Goal: Information Seeking & Learning: Learn about a topic

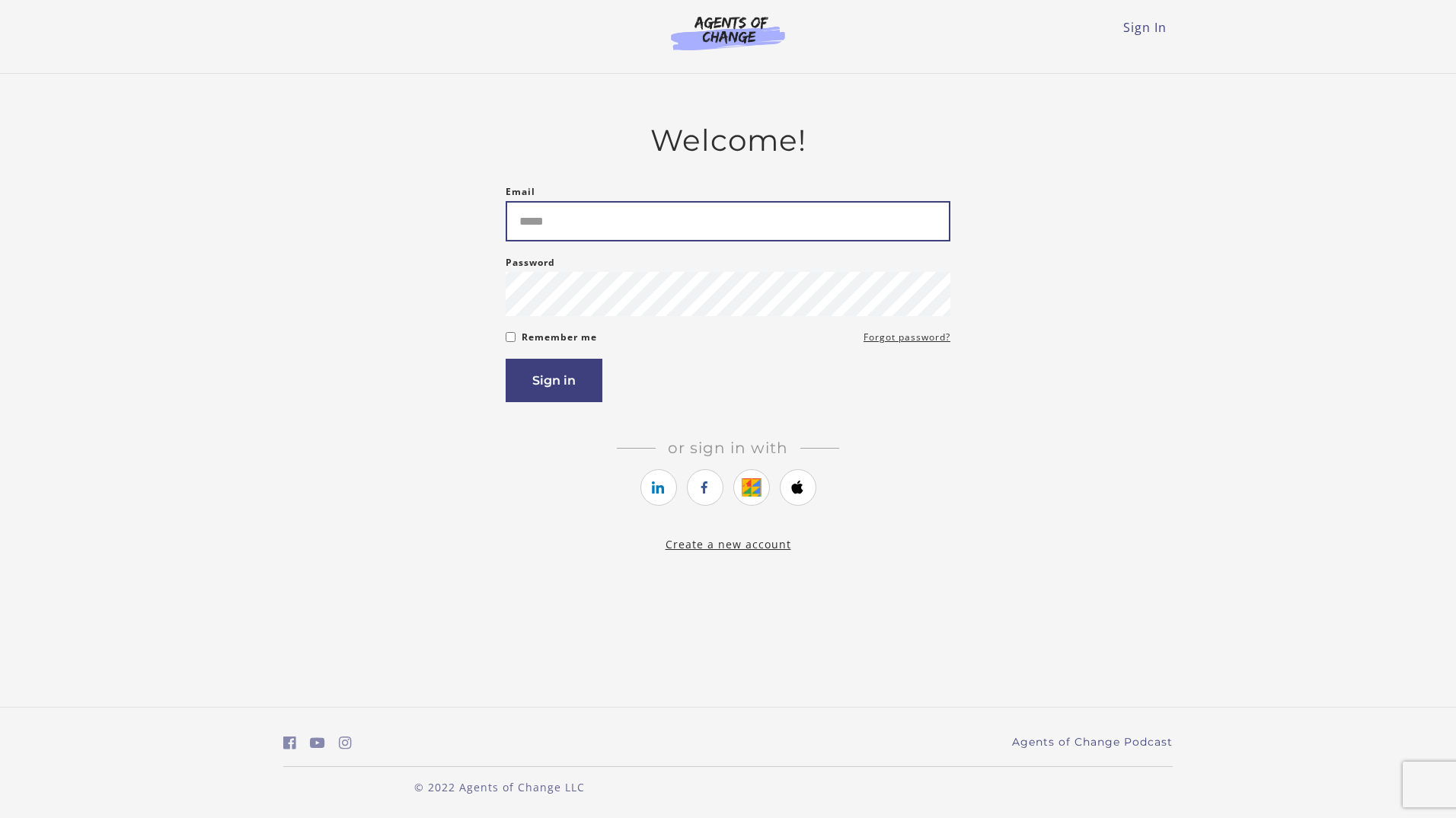
click at [547, 219] on input "Email" at bounding box center [728, 222] width 445 height 40
type input "**********"
click at [568, 386] on button "Sign in" at bounding box center [554, 380] width 97 height 43
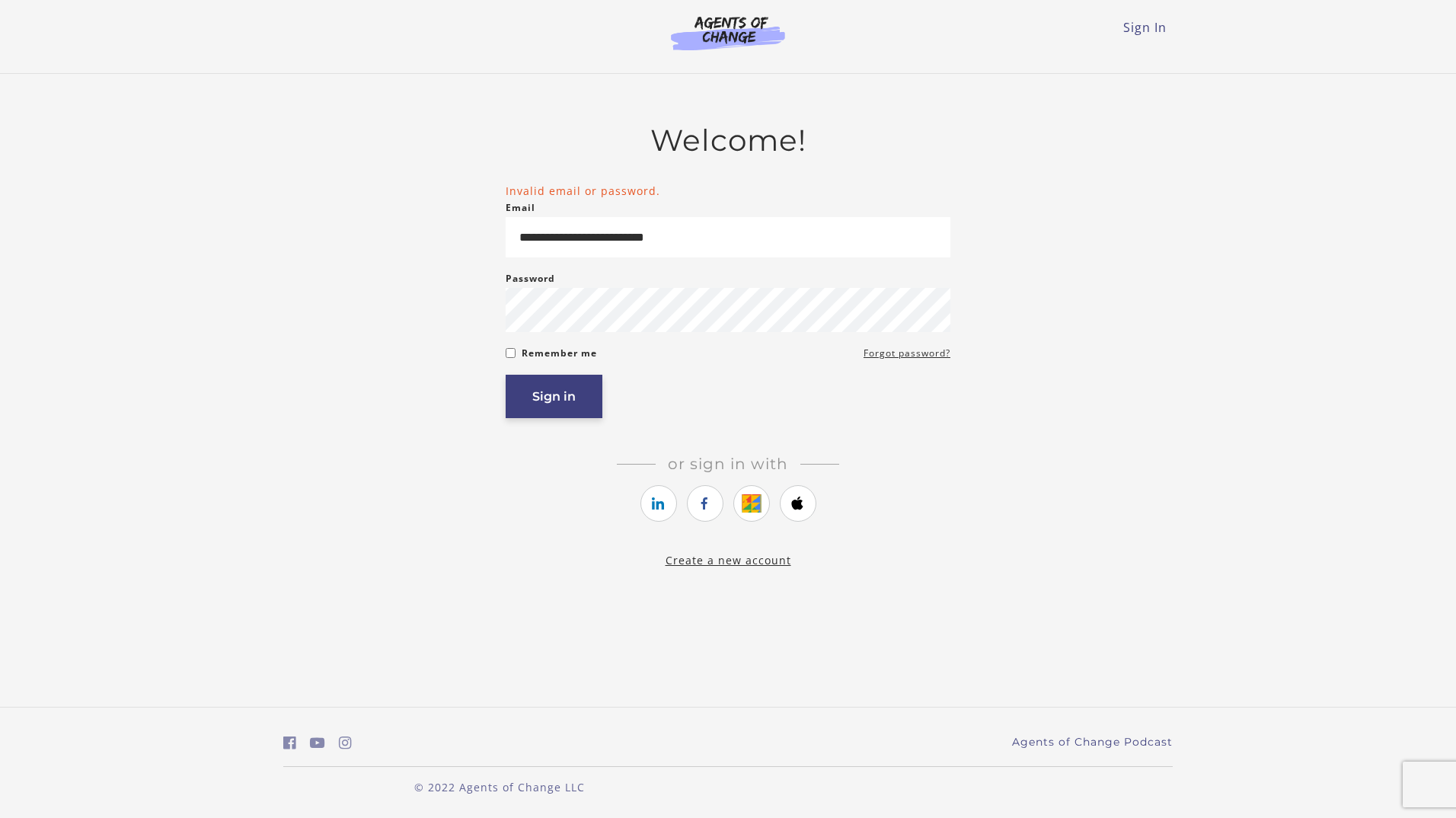
click at [573, 403] on button "Sign in" at bounding box center [554, 396] width 97 height 43
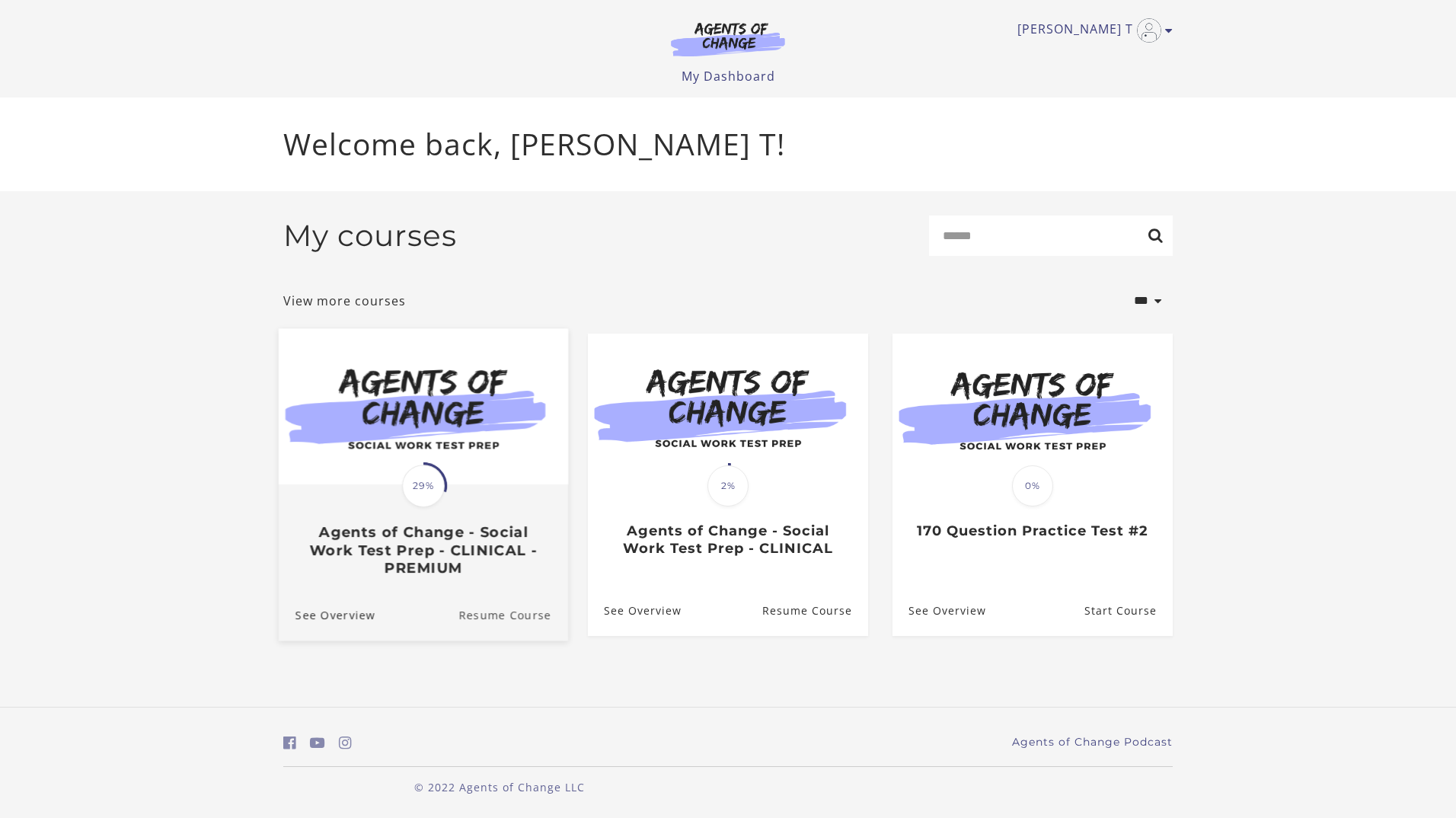
click at [491, 618] on link "Resume Course" at bounding box center [514, 615] width 110 height 51
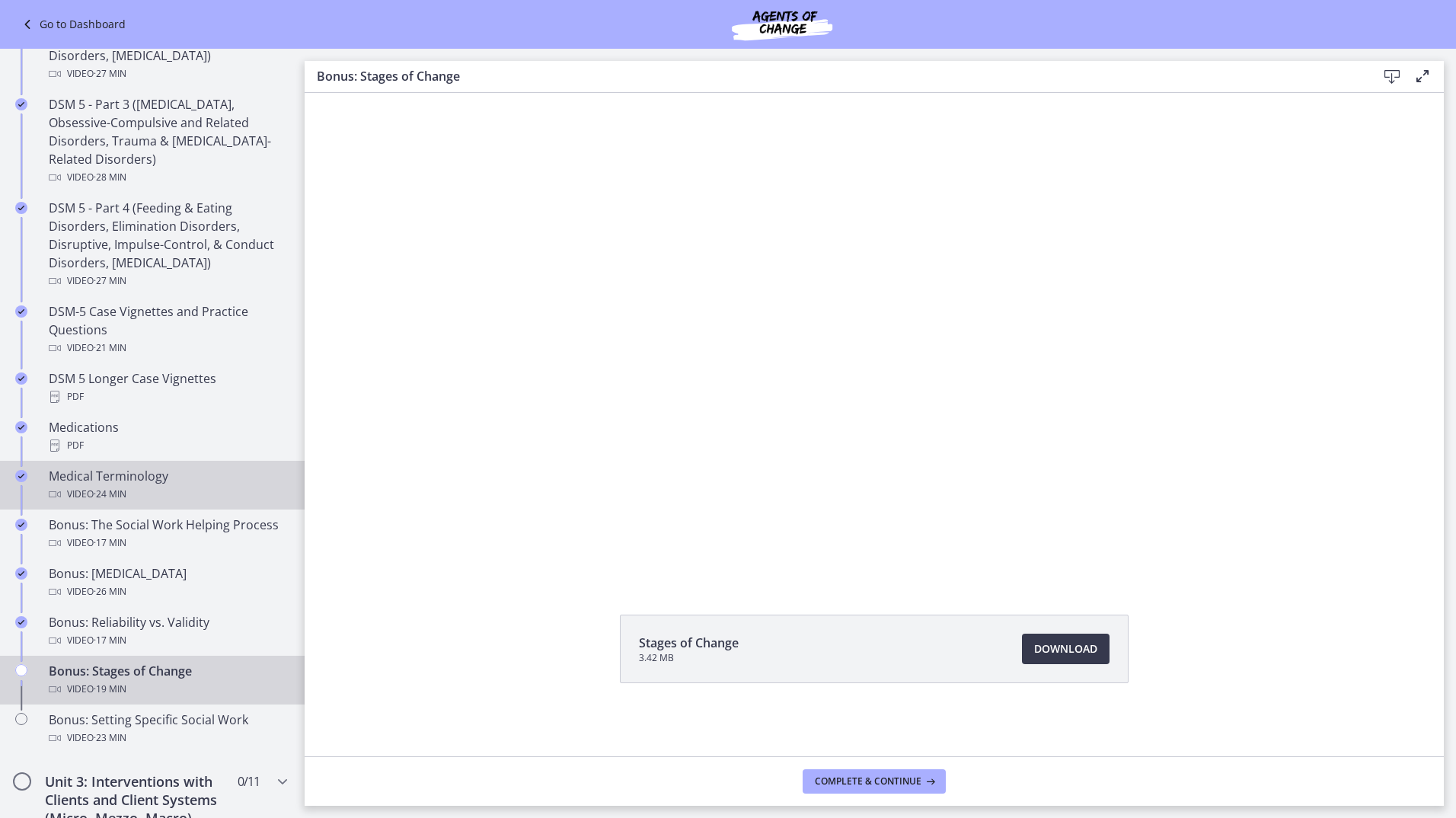
scroll to position [838, 0]
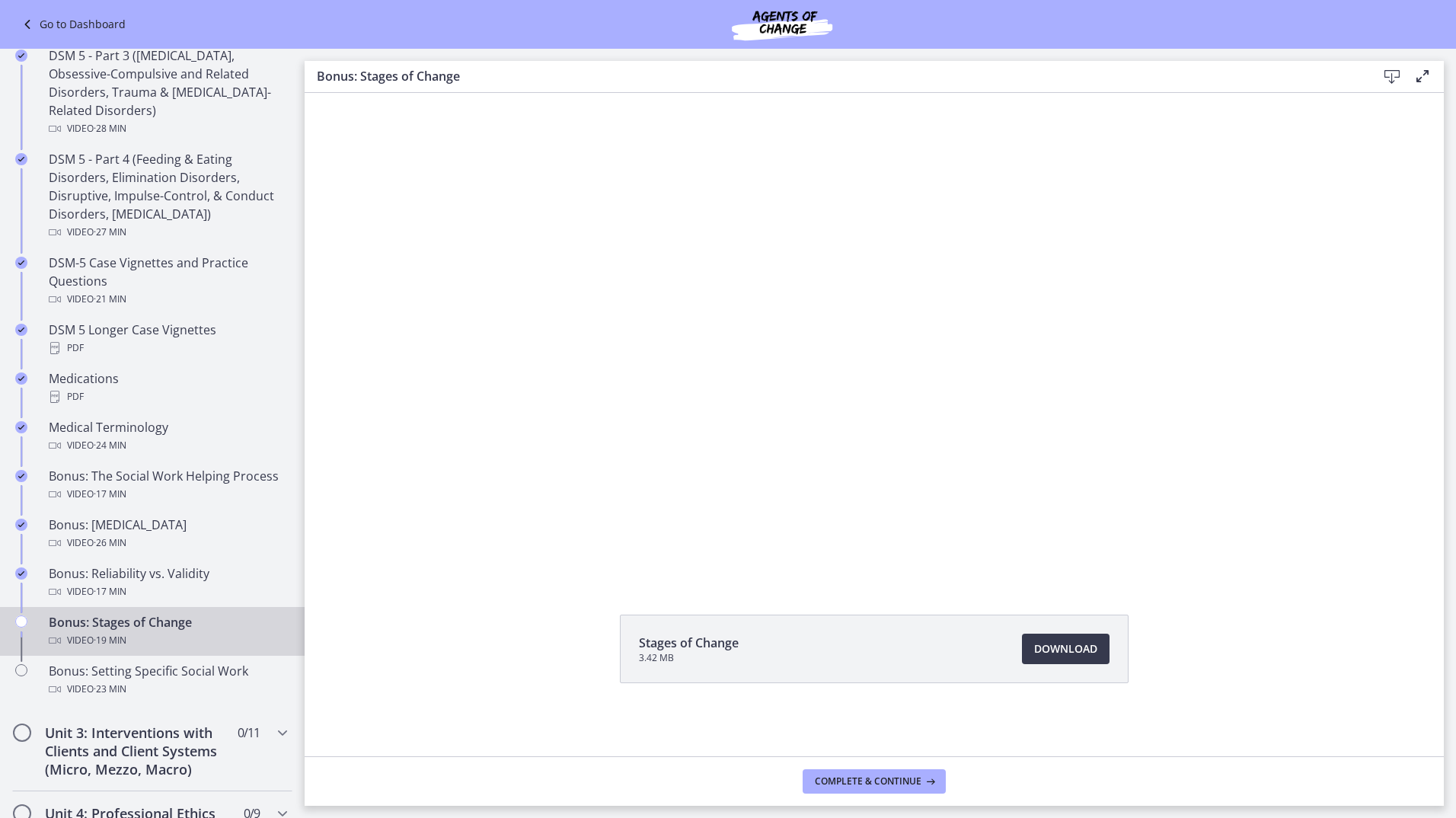
click at [243, 628] on div "Bonus: Stages of Change Video · 19 min" at bounding box center [167, 631] width 237 height 37
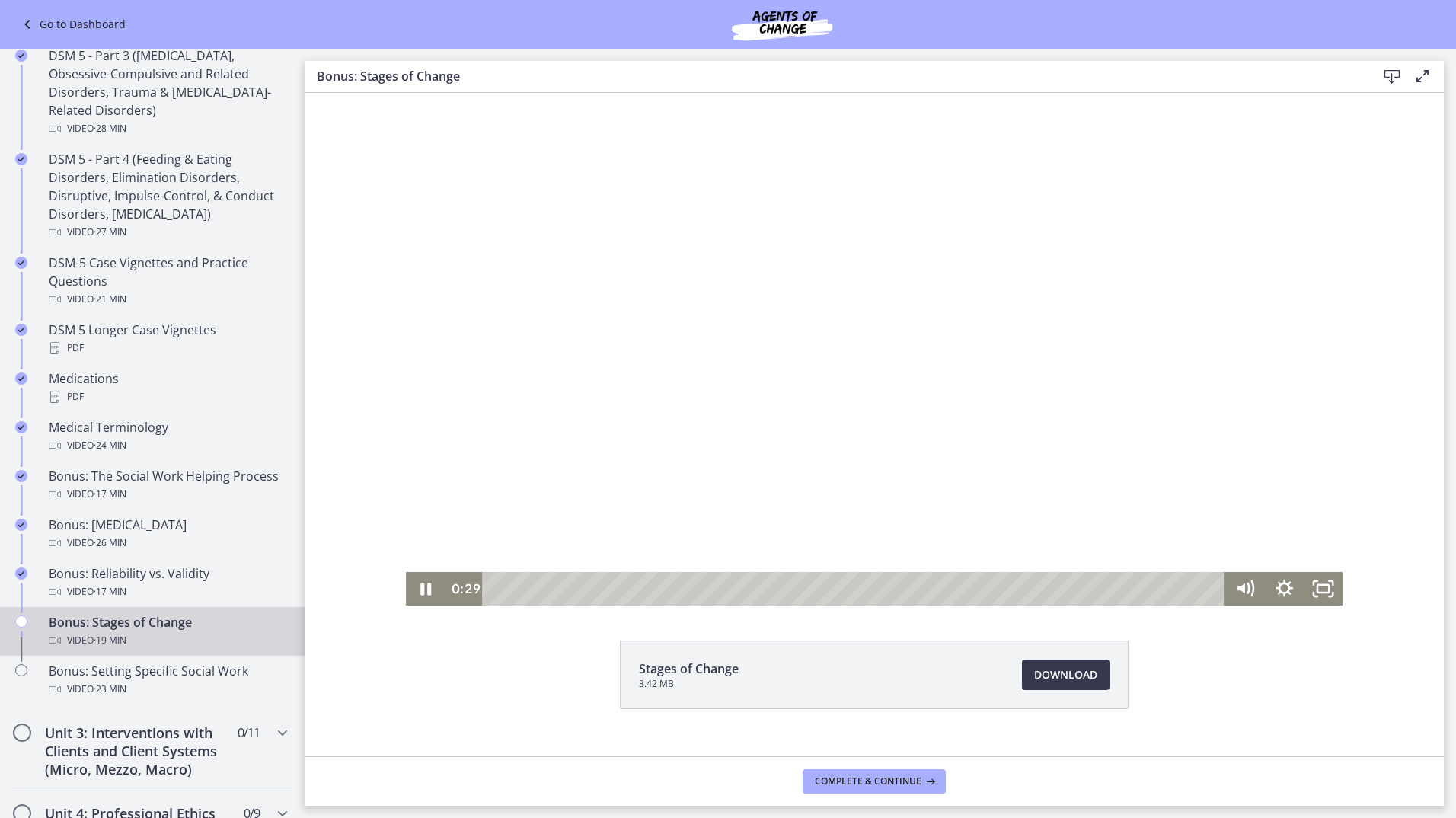
scroll to position [0, 0]
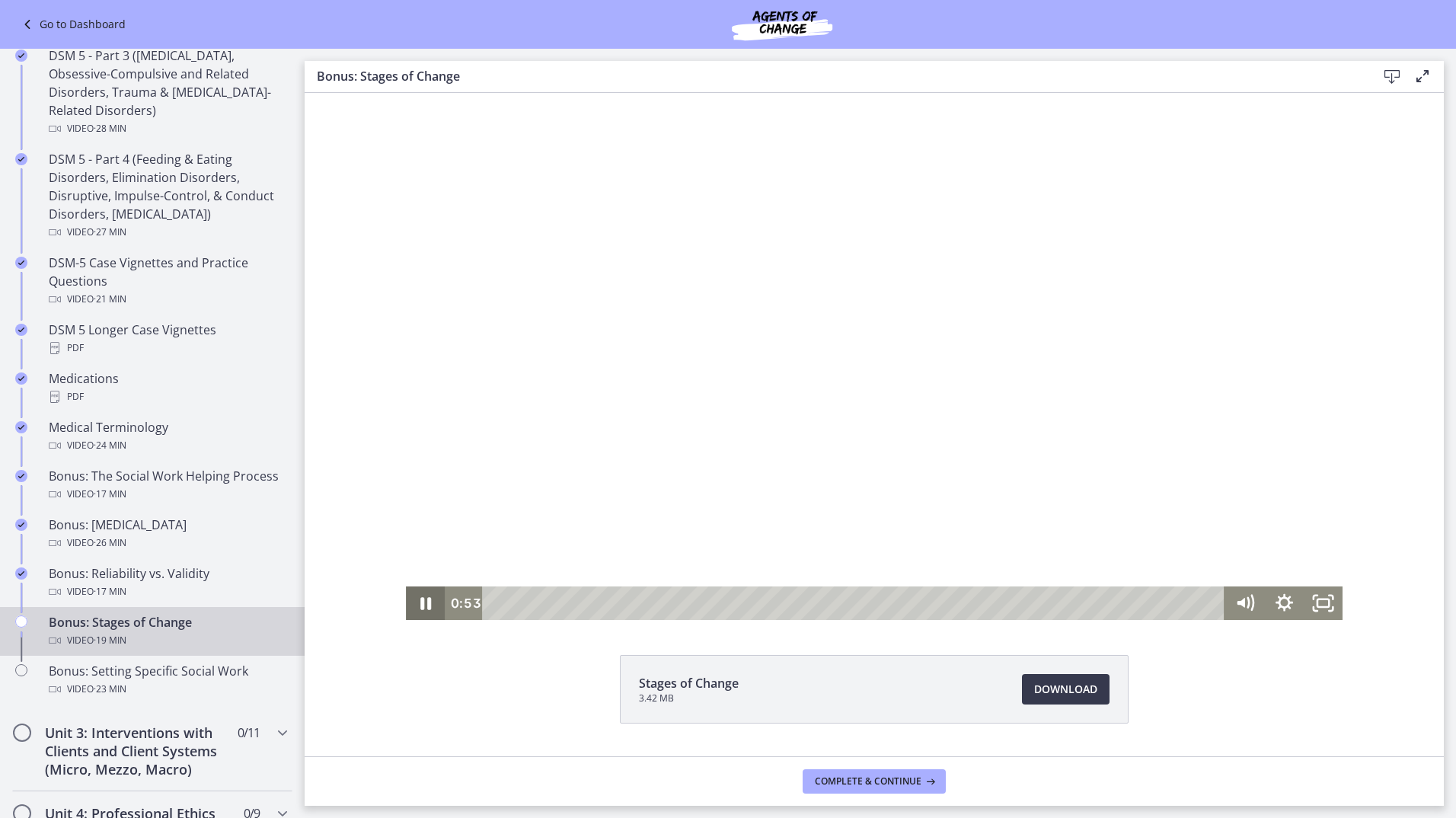
click at [416, 610] on icon "Pause" at bounding box center [425, 603] width 38 height 34
click at [422, 605] on icon "Play Video" at bounding box center [427, 603] width 10 height 14
click at [424, 600] on icon "Pause" at bounding box center [426, 604] width 13 height 16
click at [415, 600] on icon "Play Video" at bounding box center [428, 604] width 48 height 40
click at [1043, 694] on span "Download Opens in a new window" at bounding box center [1065, 690] width 63 height 18
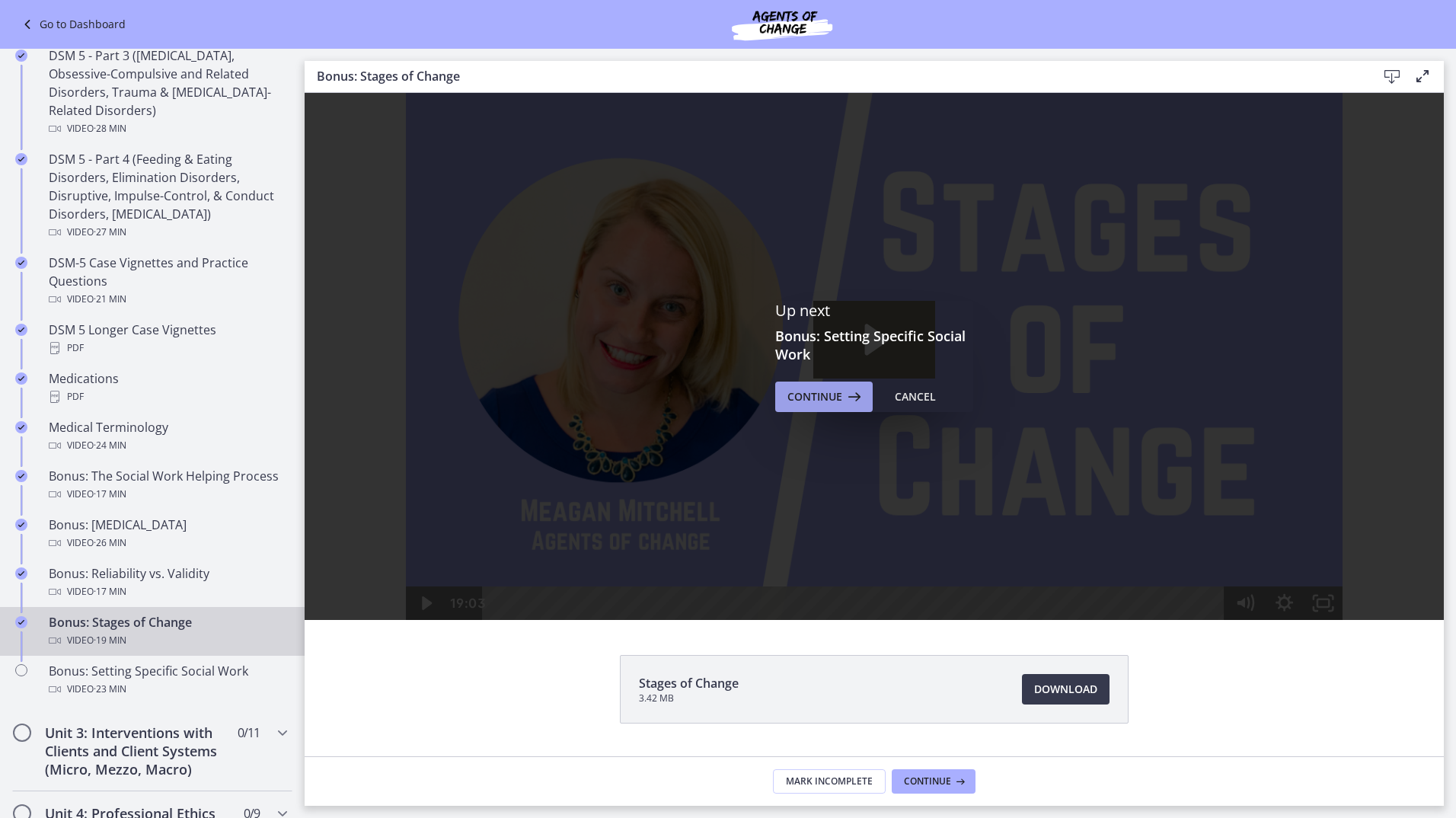
click at [820, 403] on span "Continue" at bounding box center [815, 397] width 55 height 18
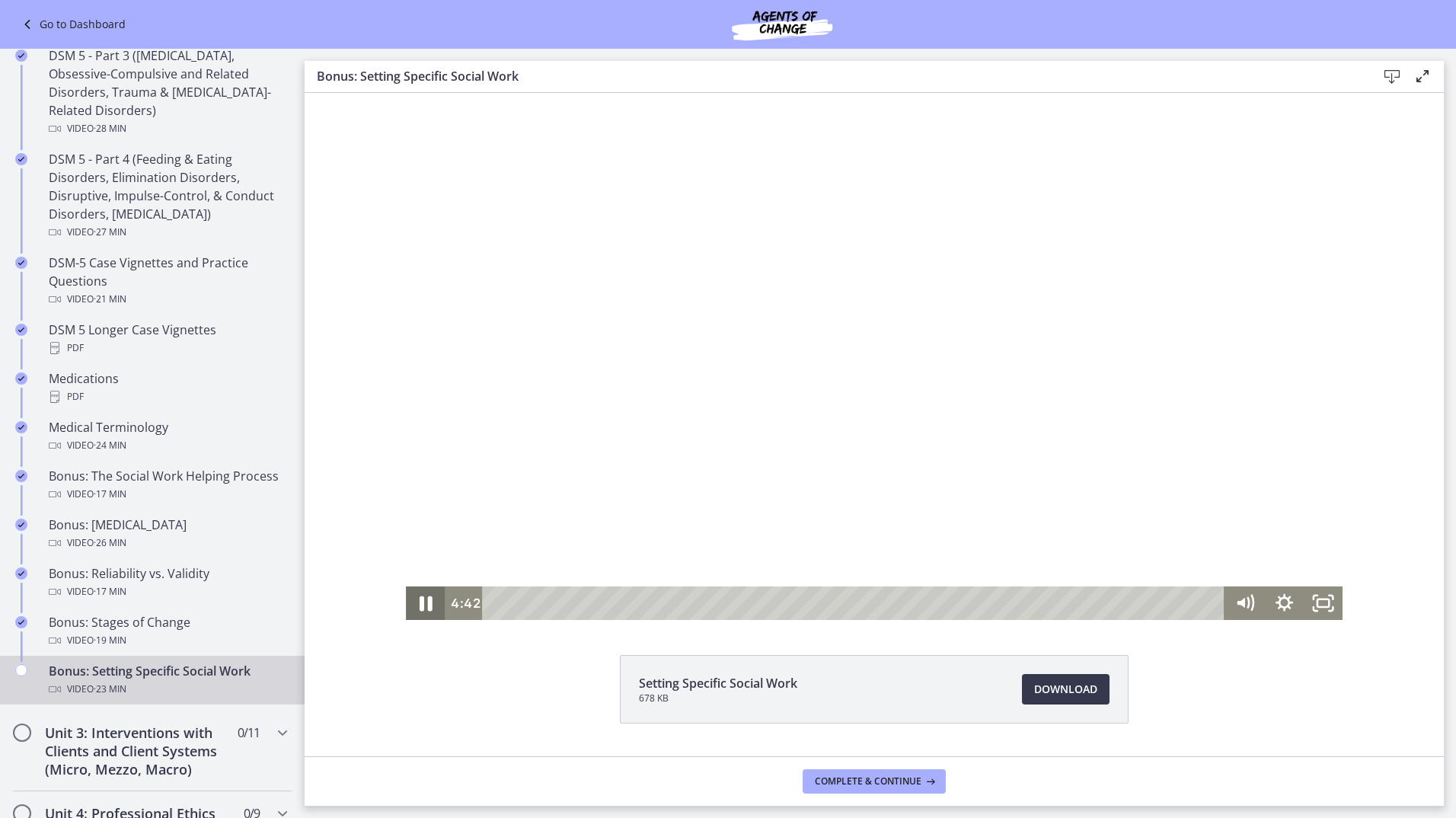
click at [418, 601] on icon "Pause" at bounding box center [426, 604] width 48 height 40
click at [421, 602] on icon "Play Video" at bounding box center [427, 603] width 12 height 16
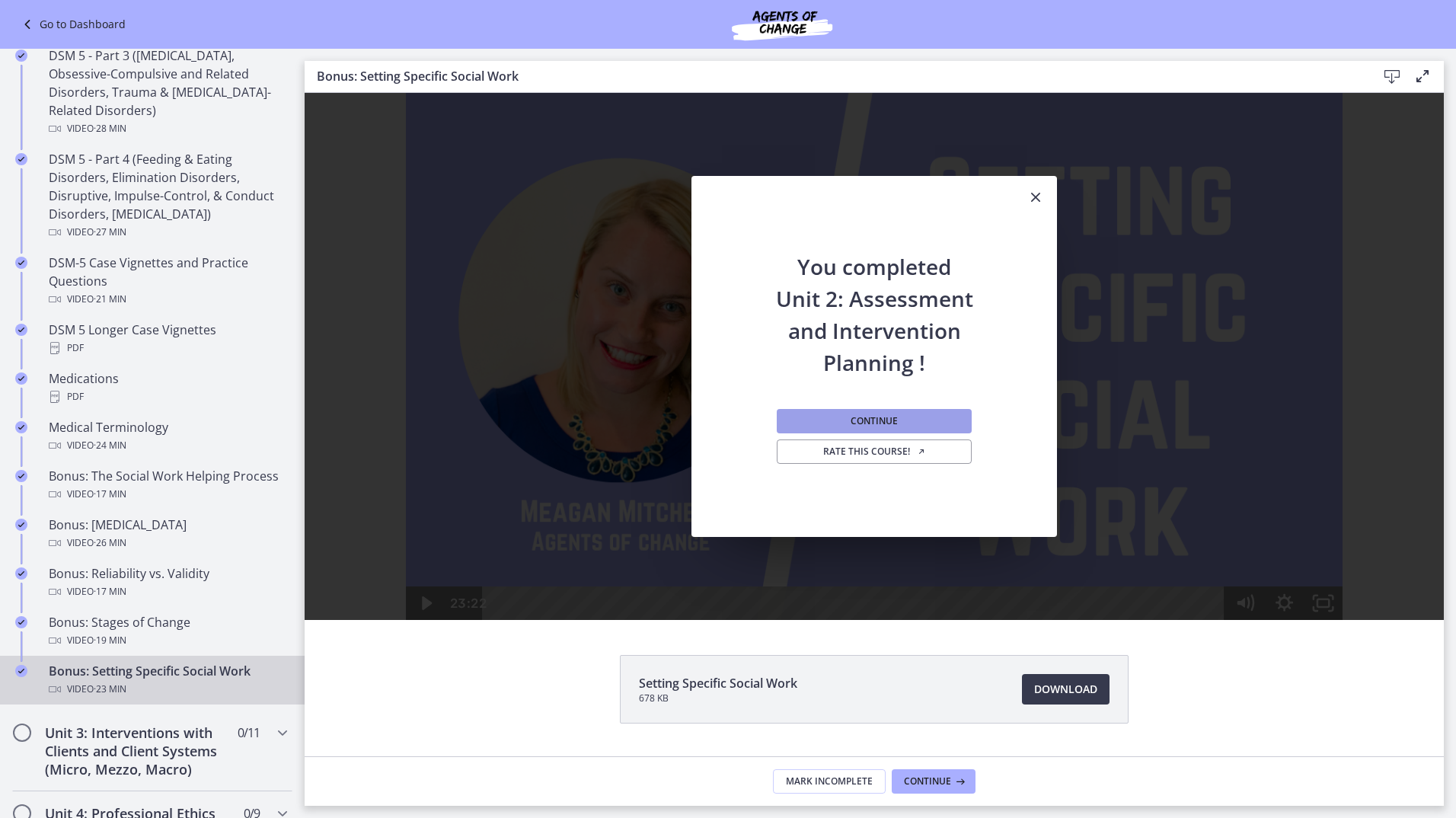
click at [904, 419] on button "Continue" at bounding box center [874, 421] width 195 height 25
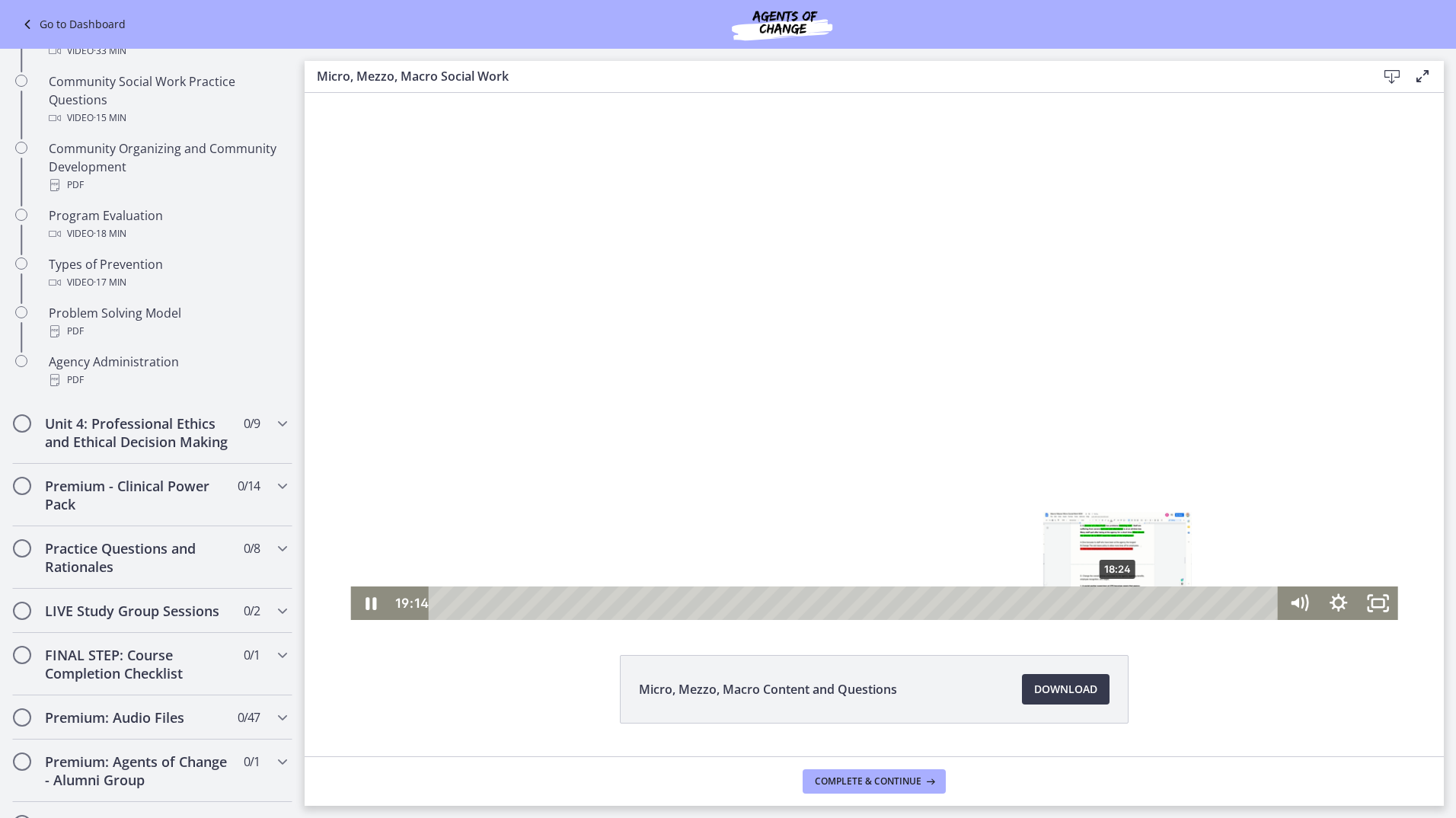
click at [1113, 603] on div "18:24" at bounding box center [856, 603] width 826 height 34
click at [1074, 604] on div "17:21" at bounding box center [856, 603] width 826 height 34
click at [1013, 601] on div "15:41" at bounding box center [856, 603] width 826 height 34
click at [994, 601] on div "15:09" at bounding box center [856, 603] width 826 height 34
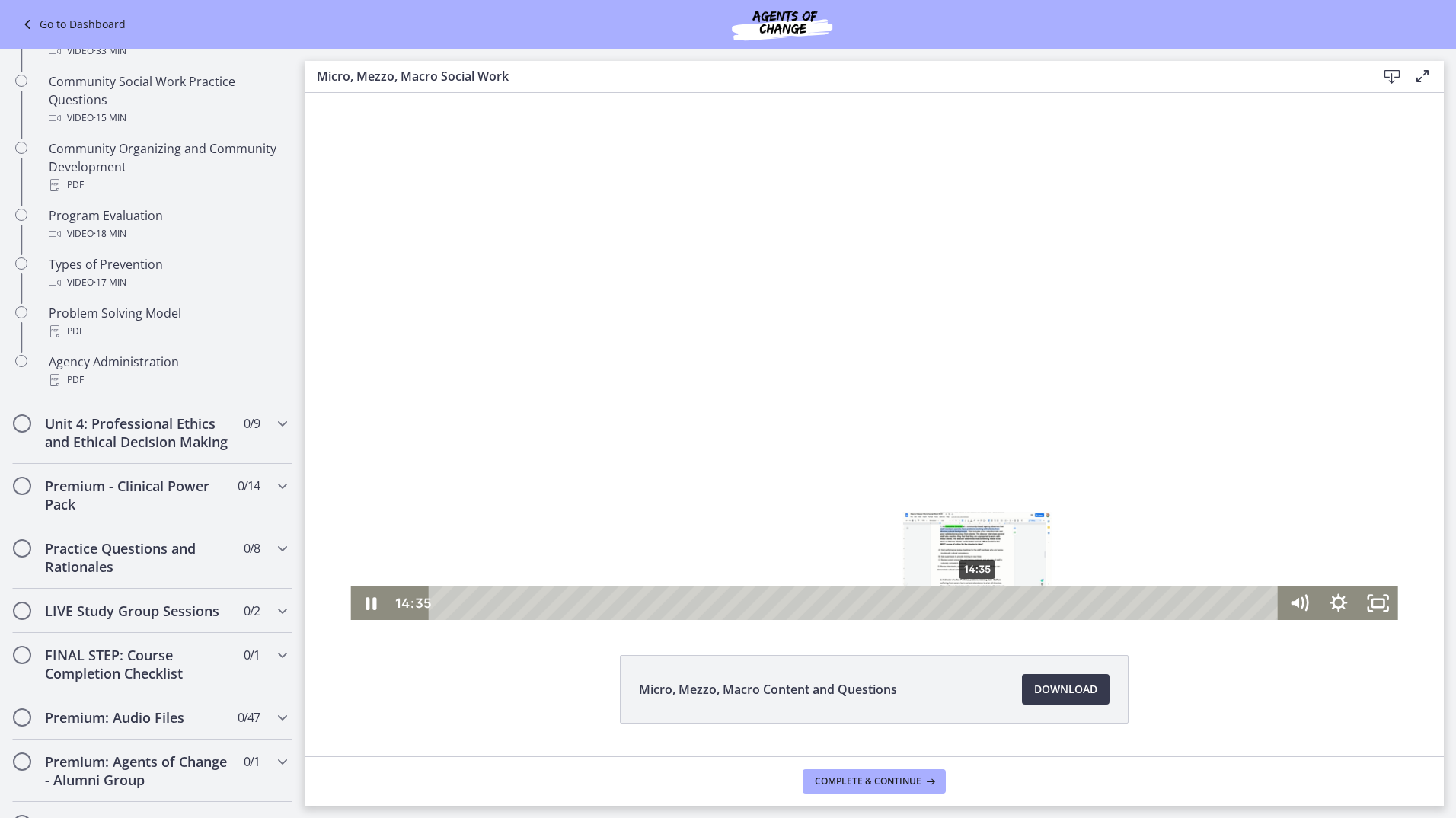
click at [972, 600] on div "14:35" at bounding box center [856, 603] width 826 height 34
click at [939, 599] on div "13:39" at bounding box center [856, 603] width 826 height 34
click at [923, 599] on div "13:14" at bounding box center [856, 603] width 826 height 34
click at [906, 599] on div "12:45" at bounding box center [856, 603] width 826 height 34
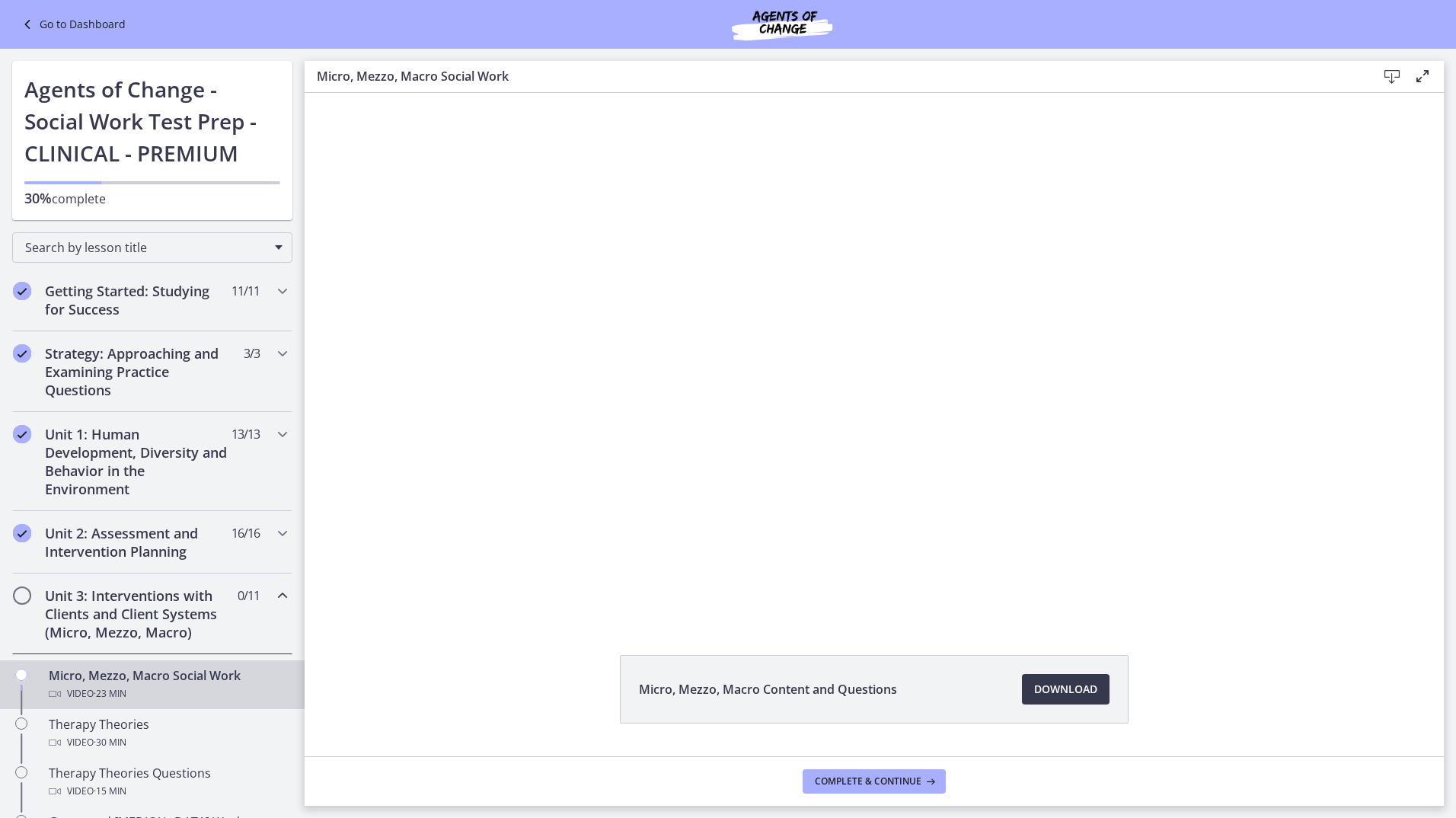
scroll to position [838, 0]
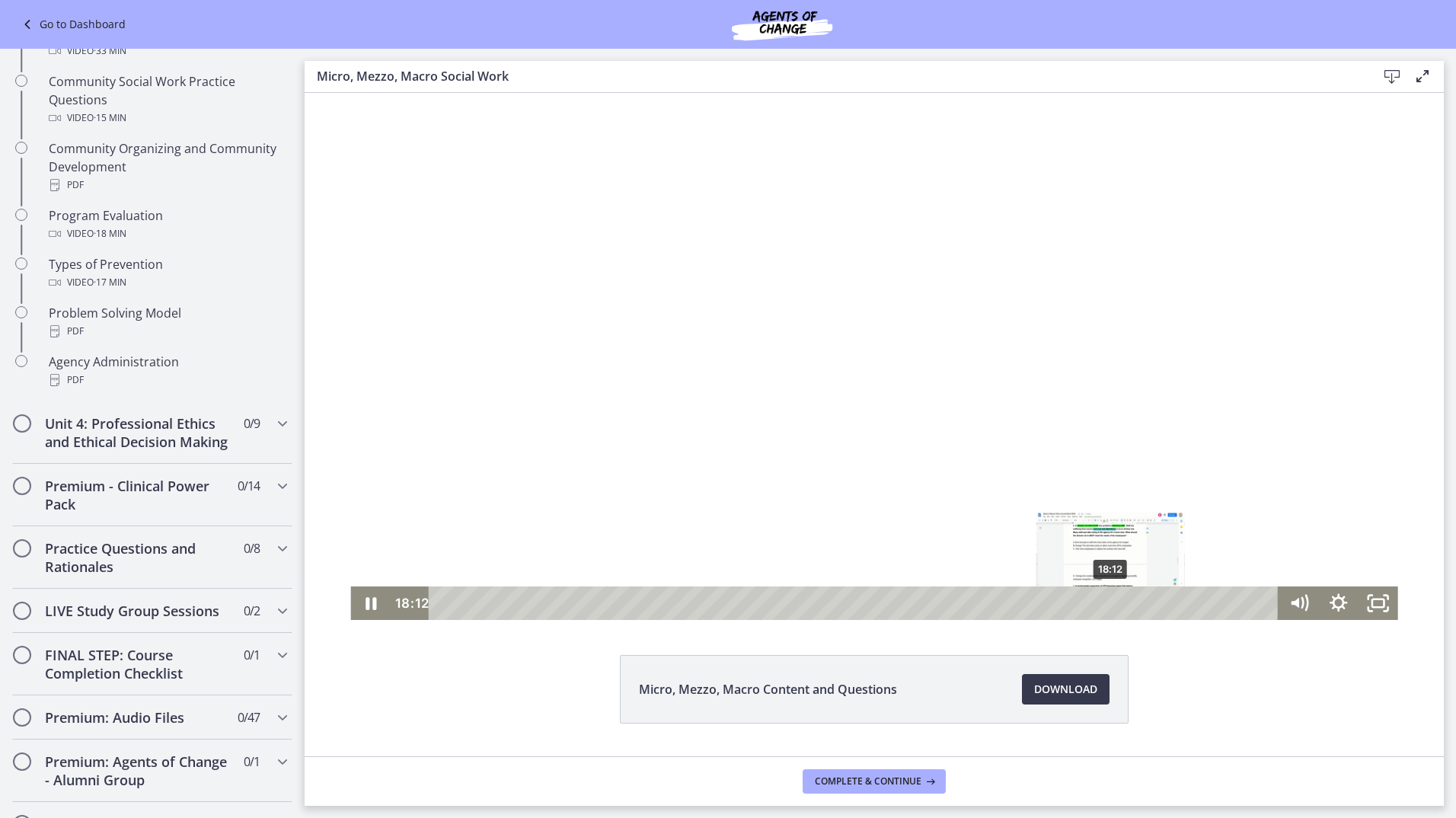
click at [1105, 604] on div "18:12" at bounding box center [856, 603] width 826 height 34
click at [1083, 604] on div "17:35" at bounding box center [856, 603] width 826 height 34
click at [1058, 604] on div "16:54" at bounding box center [856, 603] width 826 height 34
click at [365, 605] on icon "Pause" at bounding box center [371, 604] width 11 height 13
click at [367, 609] on icon "Play Video" at bounding box center [372, 603] width 10 height 14
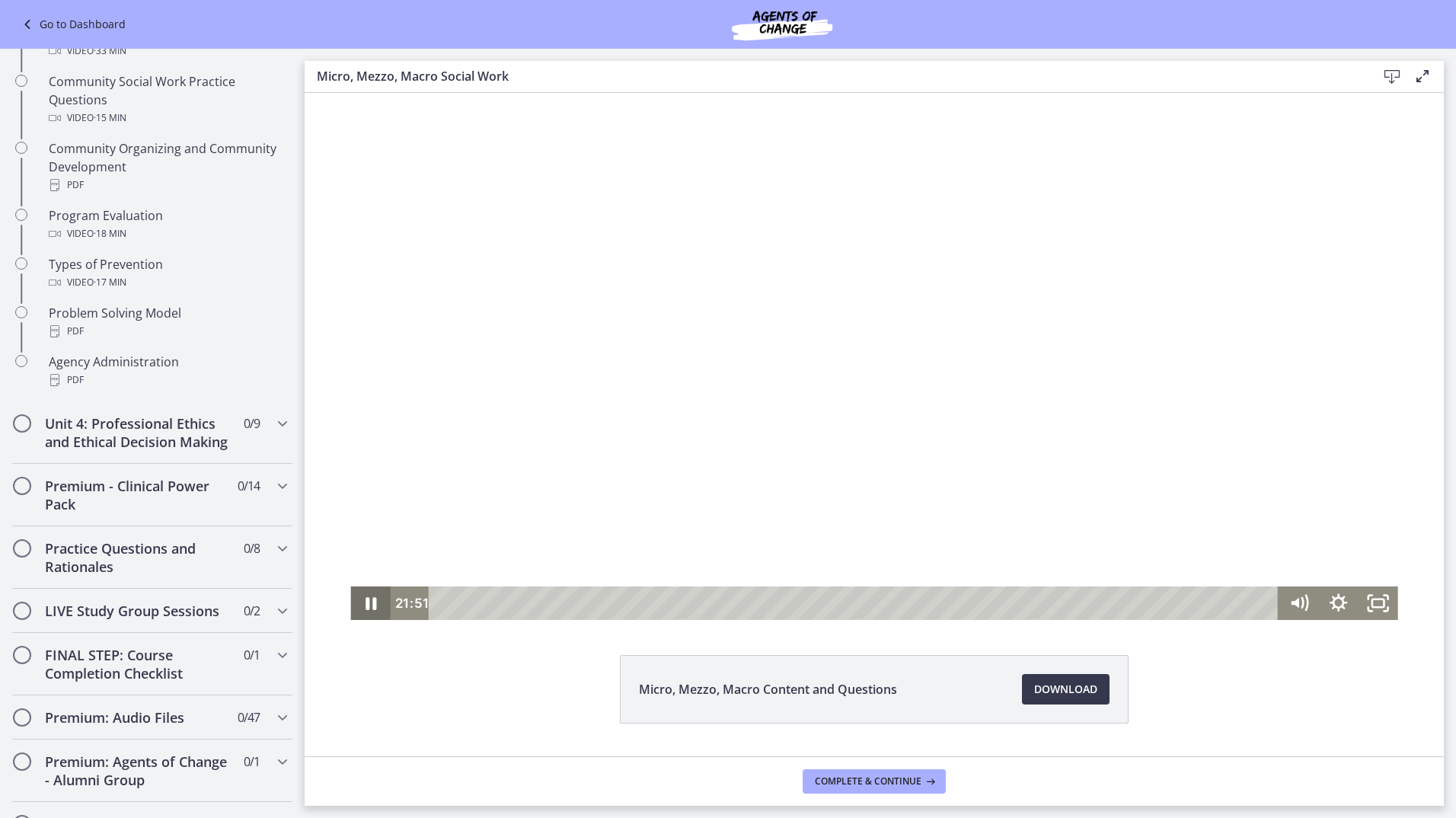
click at [370, 608] on icon "Pause" at bounding box center [371, 604] width 11 height 13
click at [367, 606] on icon "Play Video" at bounding box center [372, 603] width 10 height 14
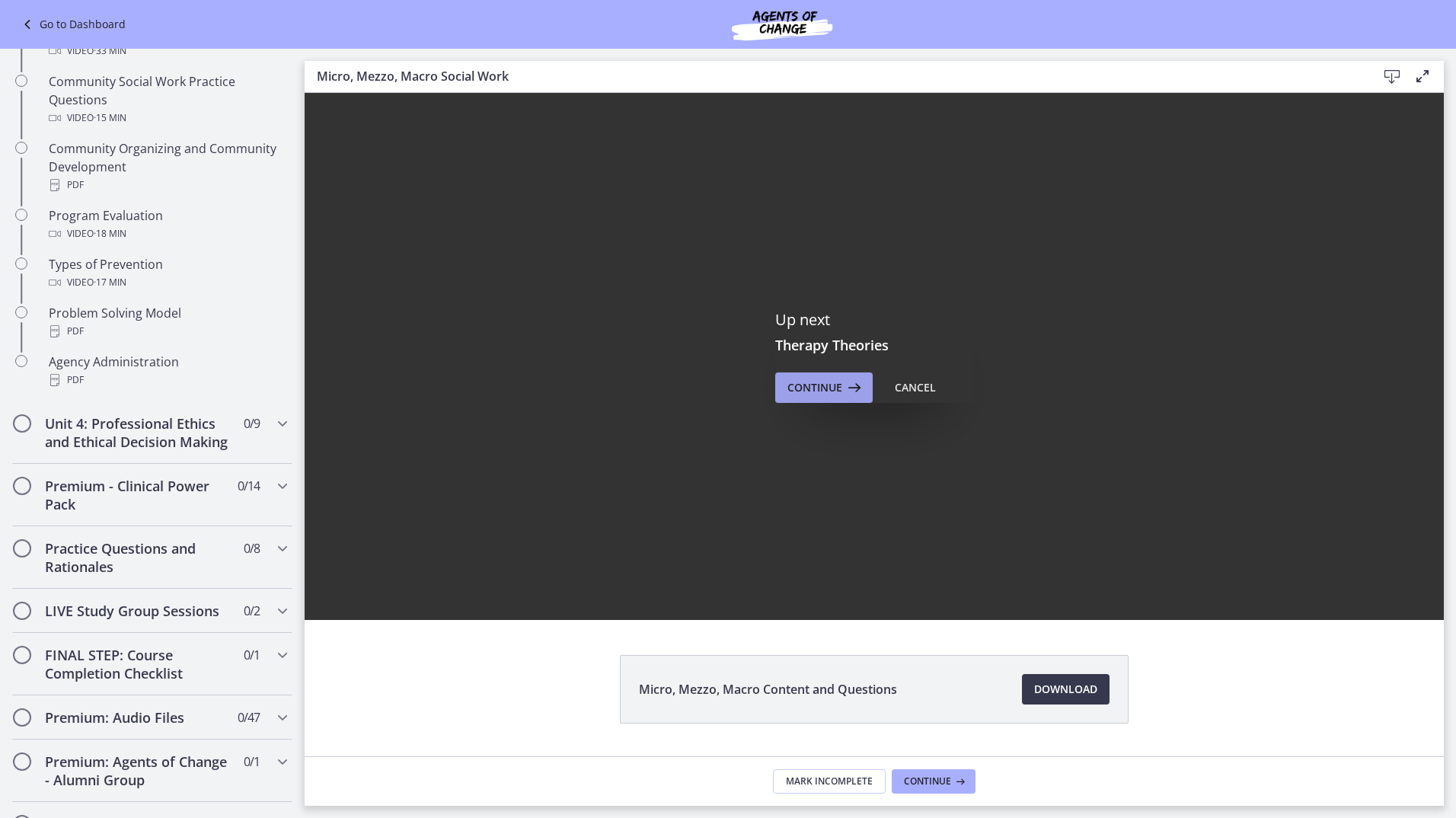
click at [819, 381] on span "Continue" at bounding box center [815, 387] width 55 height 18
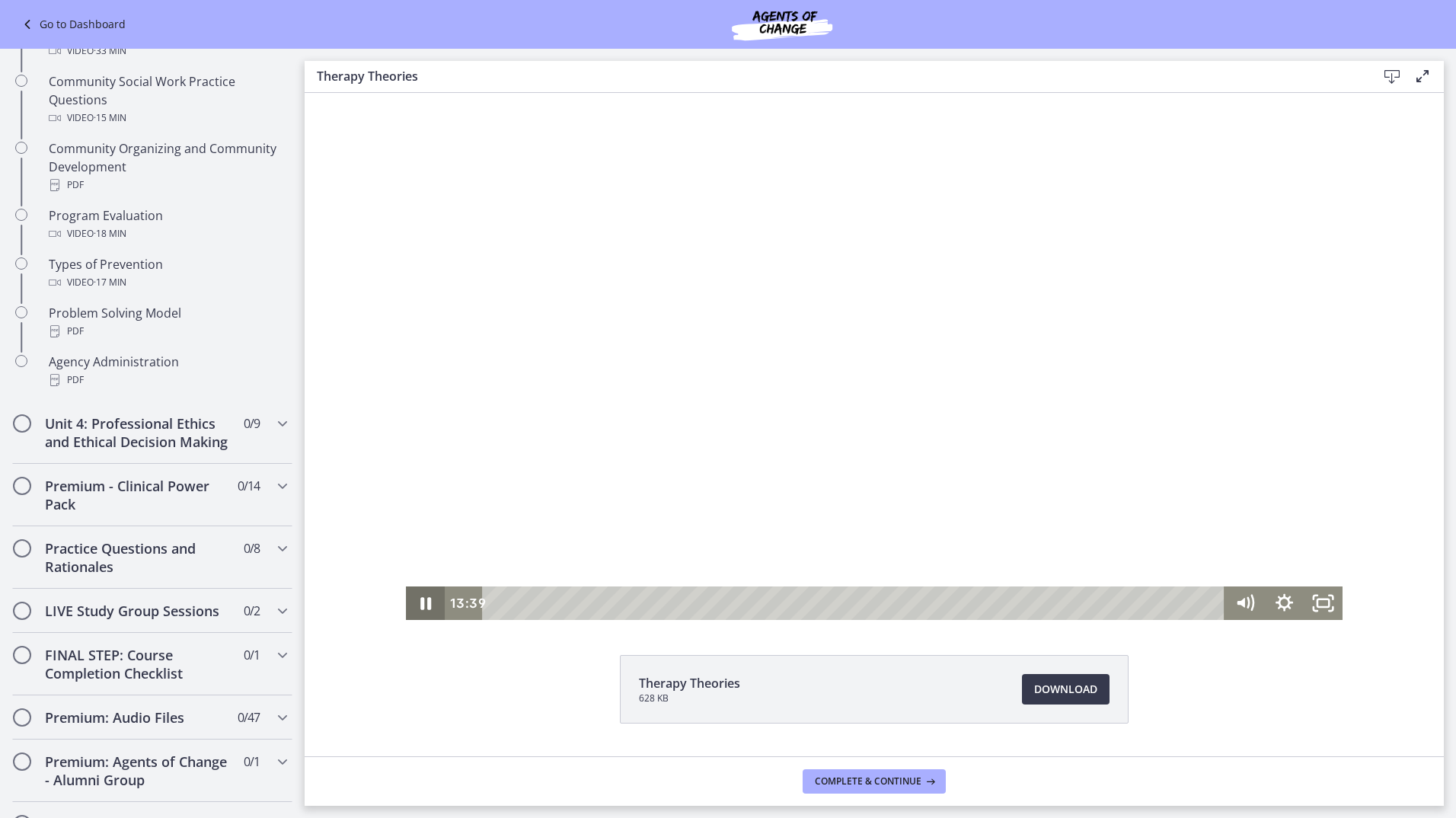
click at [423, 605] on icon "Pause" at bounding box center [426, 604] width 11 height 13
